Goal: Transaction & Acquisition: Book appointment/travel/reservation

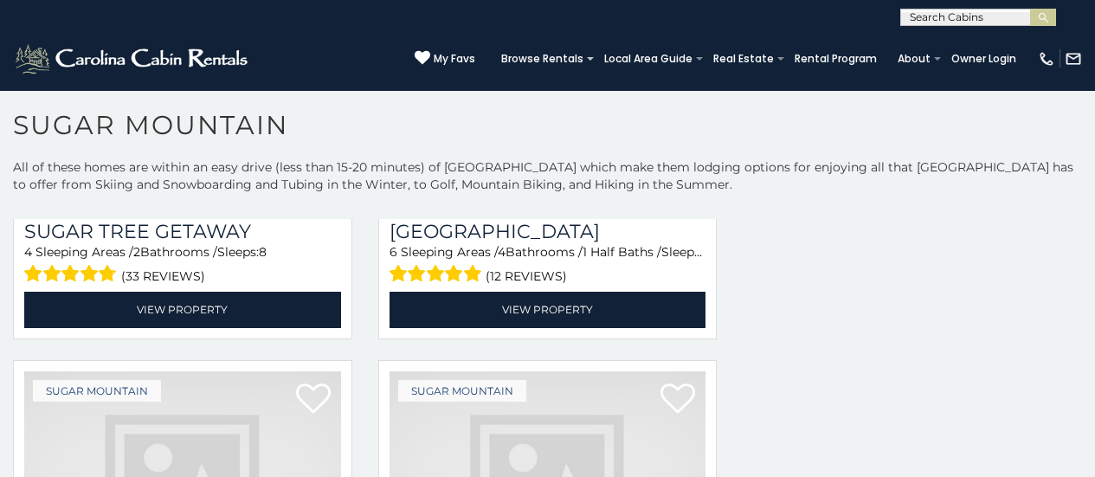
scroll to position [1490, 0]
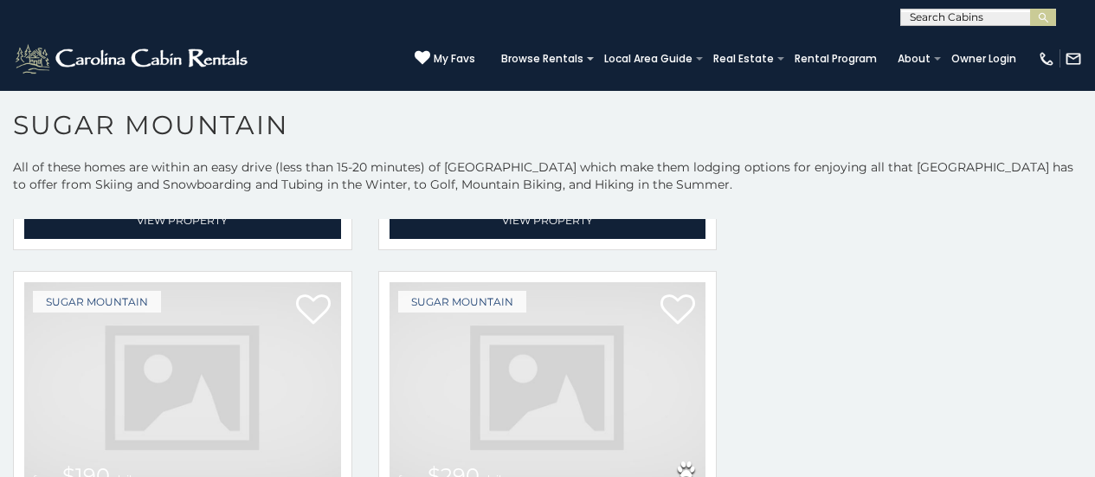
click at [269, 377] on img at bounding box center [182, 388] width 317 height 212
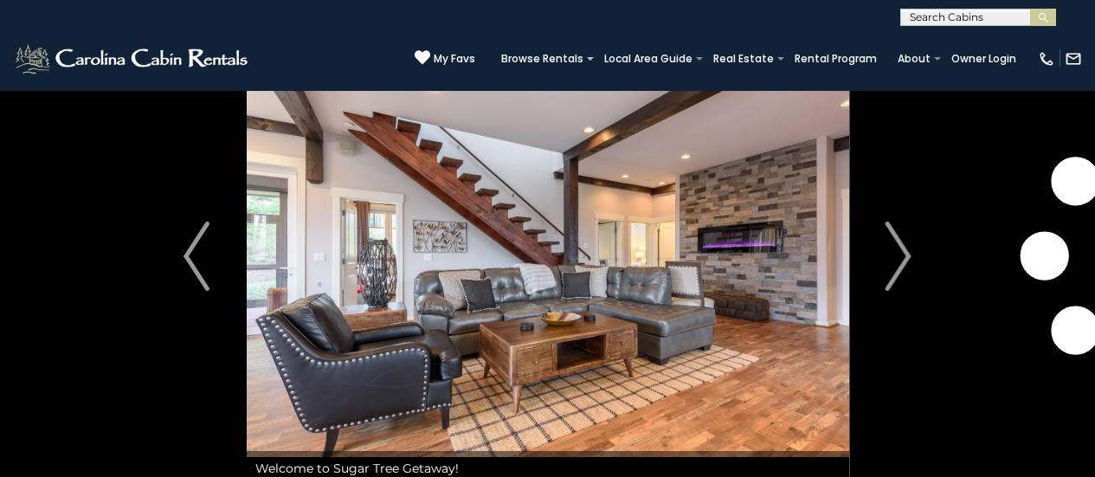
scroll to position [70, 0]
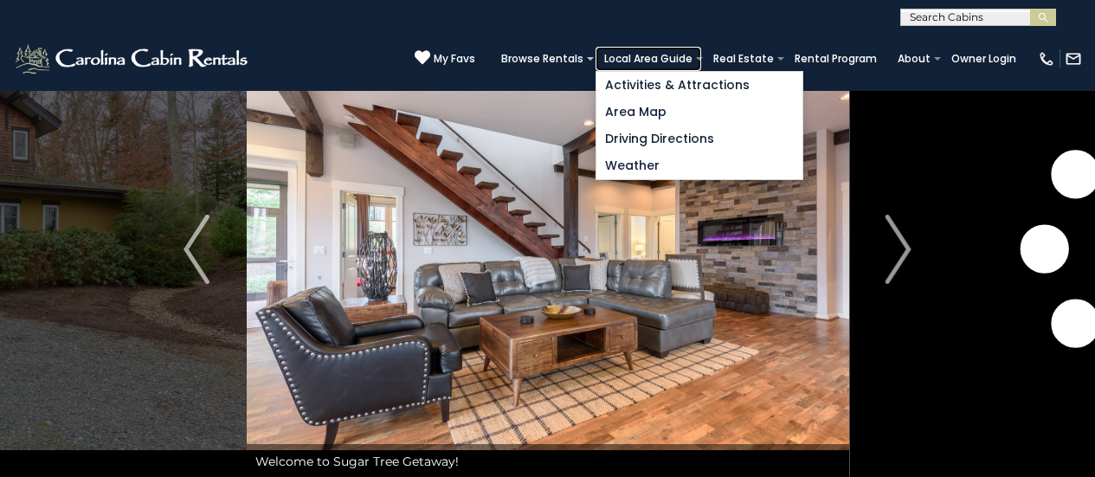
click at [701, 51] on link "Local Area Guide" at bounding box center [648, 59] width 106 height 24
